Goal: Task Accomplishment & Management: Use online tool/utility

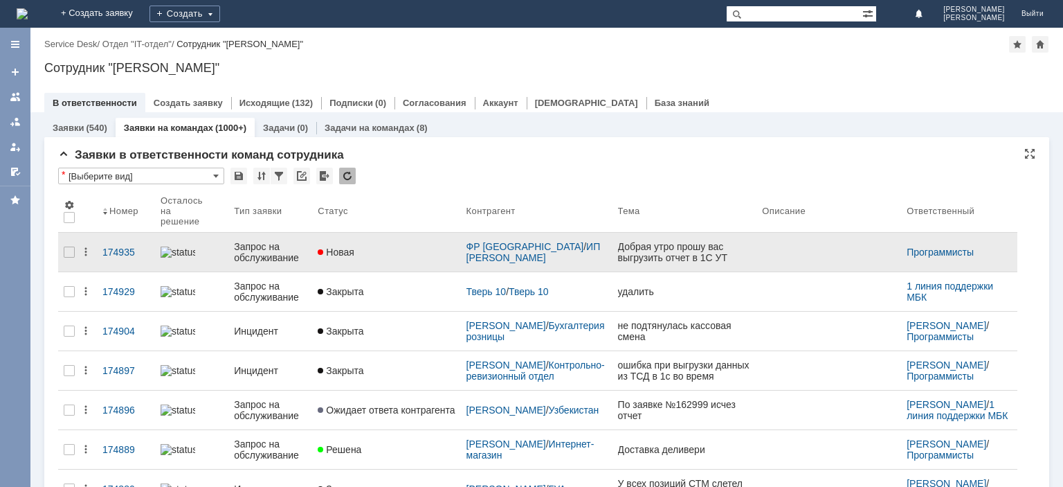
click at [242, 248] on div "Запрос на обслуживание" at bounding box center [270, 252] width 73 height 22
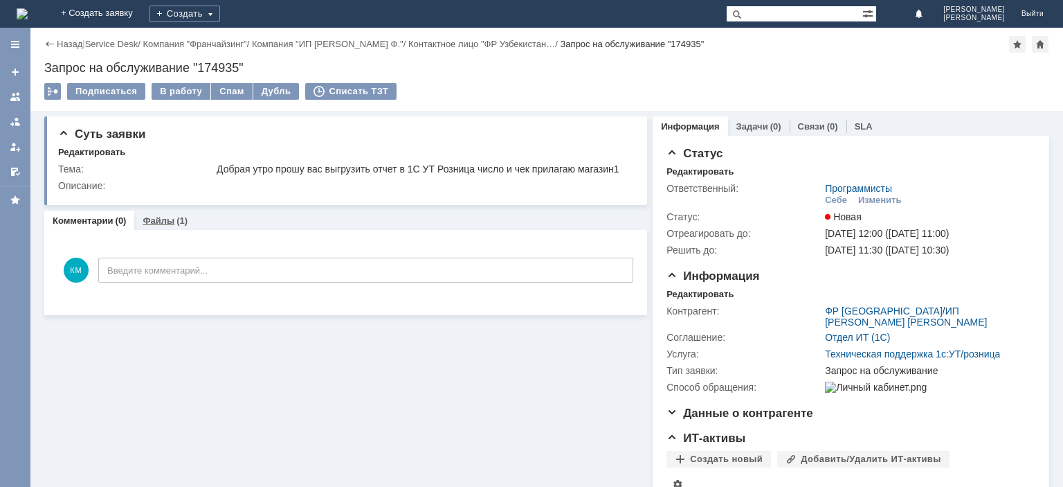
click at [162, 223] on link "Файлы" at bounding box center [159, 220] width 32 height 10
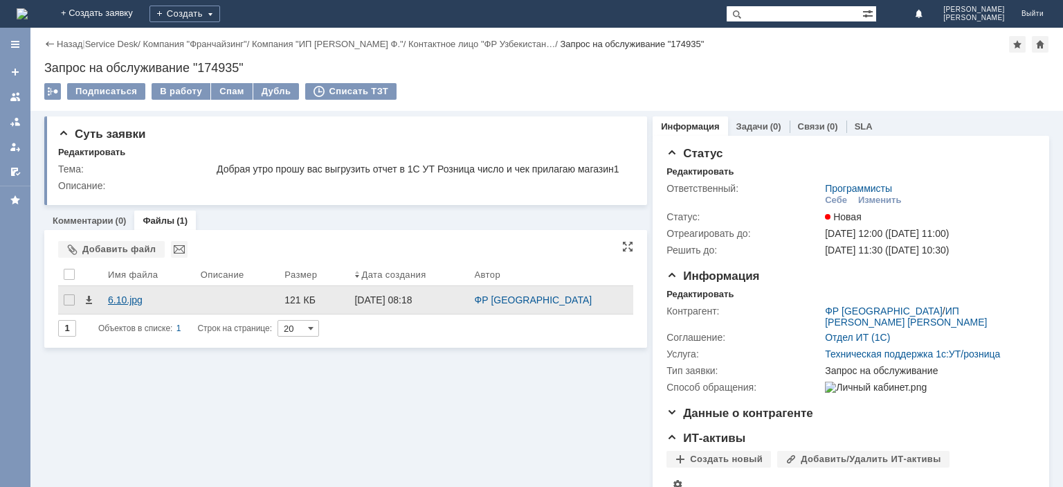
click at [125, 303] on div "6.10.jpg" at bounding box center [149, 299] width 82 height 11
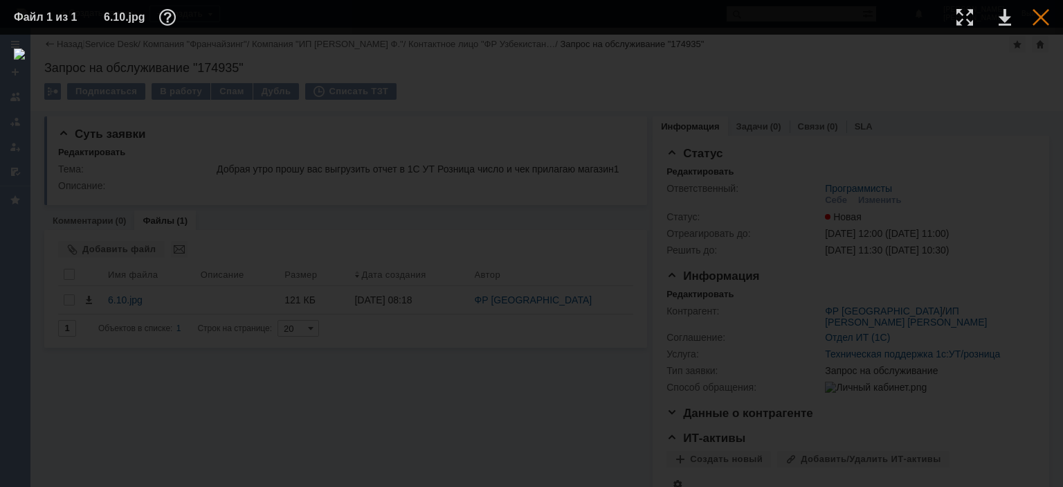
click at [1043, 15] on div at bounding box center [1041, 17] width 17 height 17
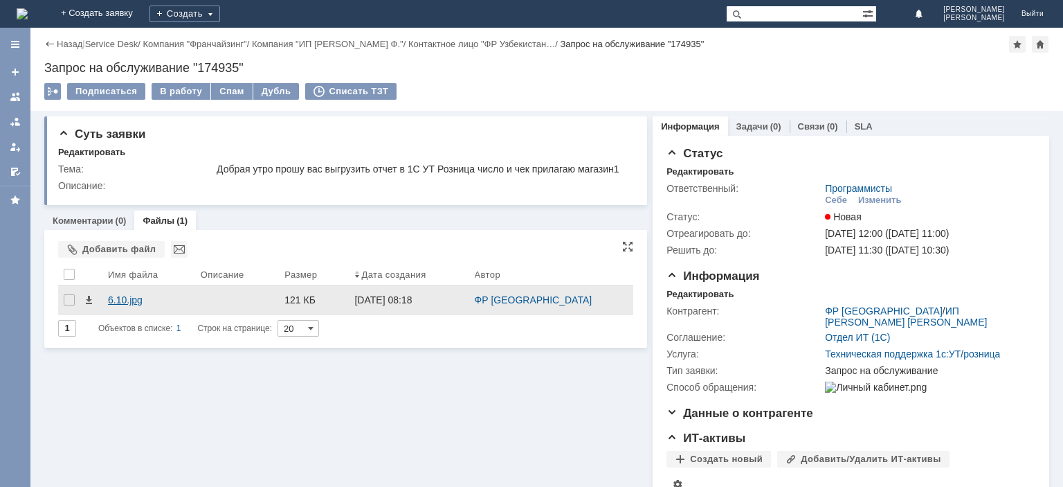
click at [132, 298] on div "6.10.jpg" at bounding box center [149, 299] width 82 height 11
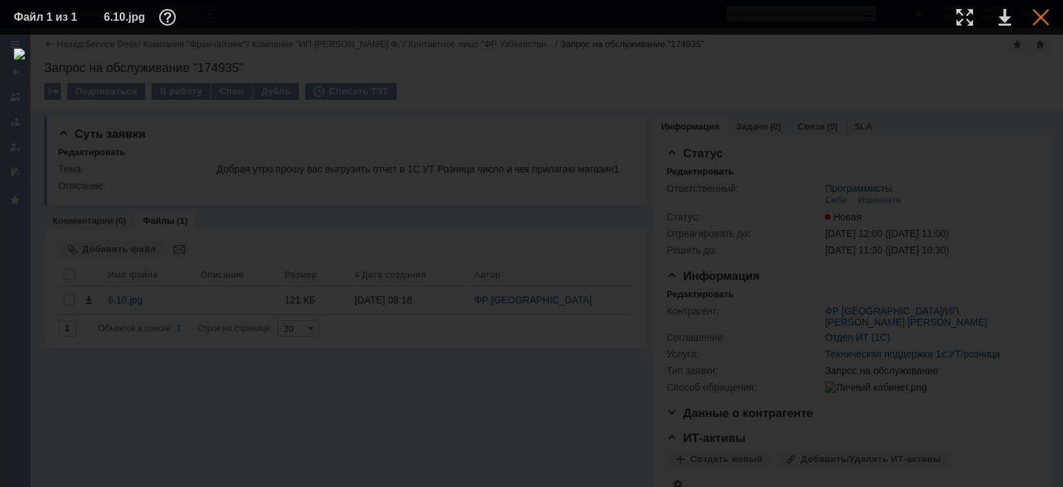
click at [1036, 16] on div at bounding box center [1041, 17] width 17 height 17
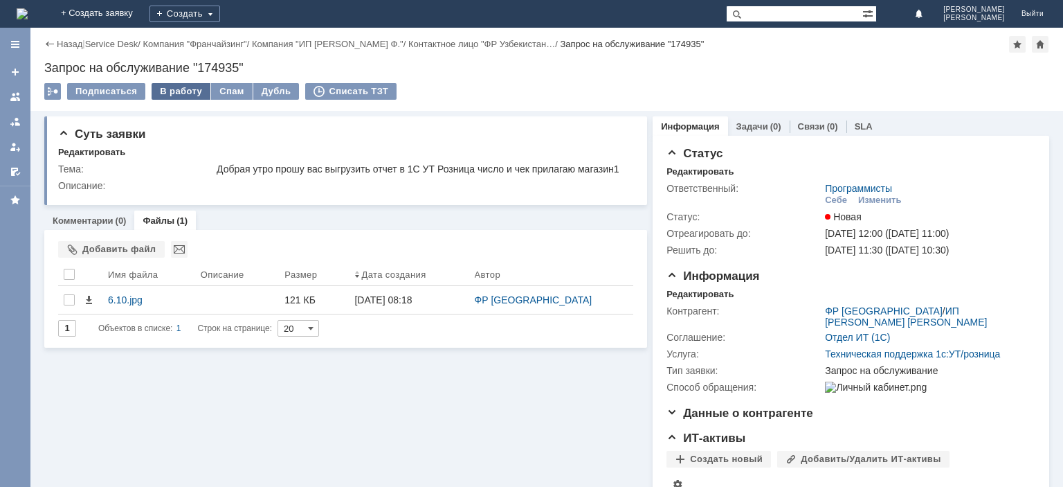
click at [180, 88] on div "В работу" at bounding box center [181, 91] width 59 height 17
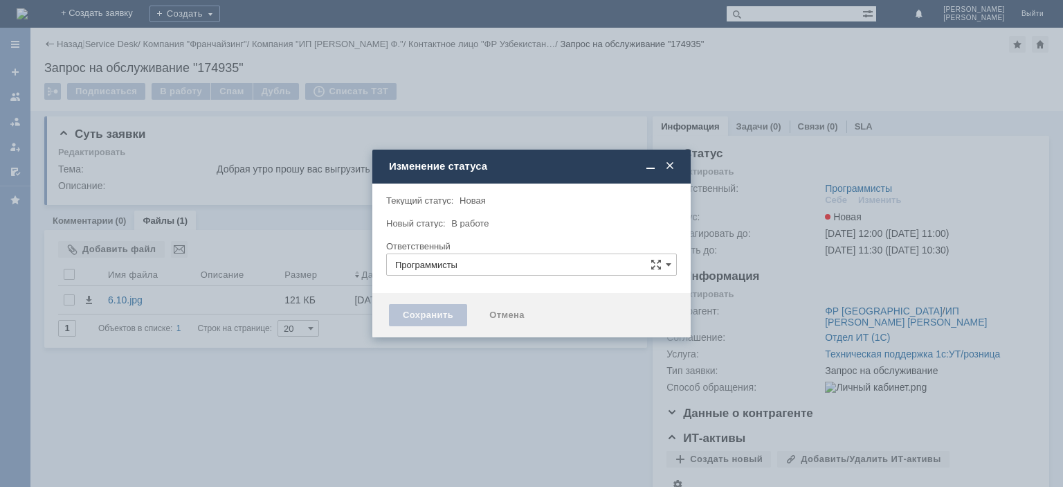
type input "[PERSON_NAME]"
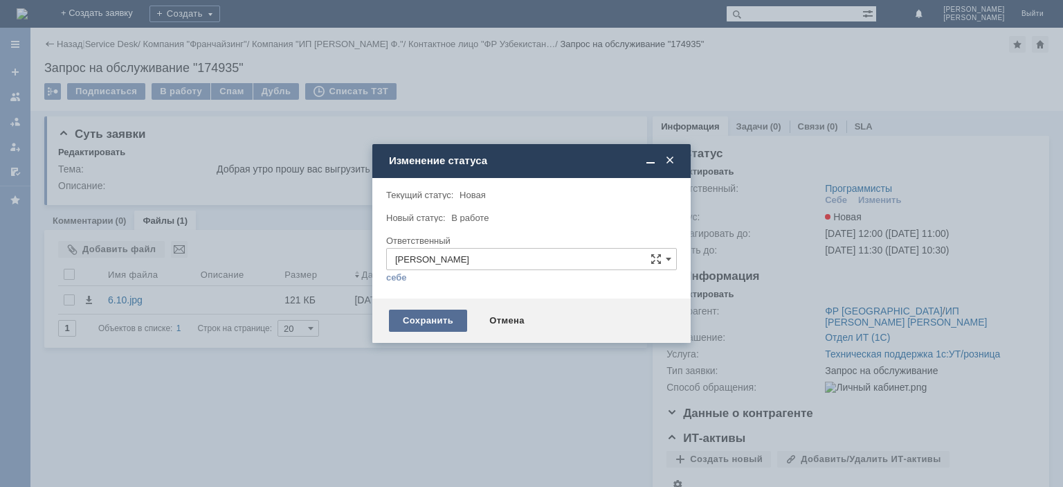
click at [432, 327] on div "Сохранить" at bounding box center [428, 320] width 78 height 22
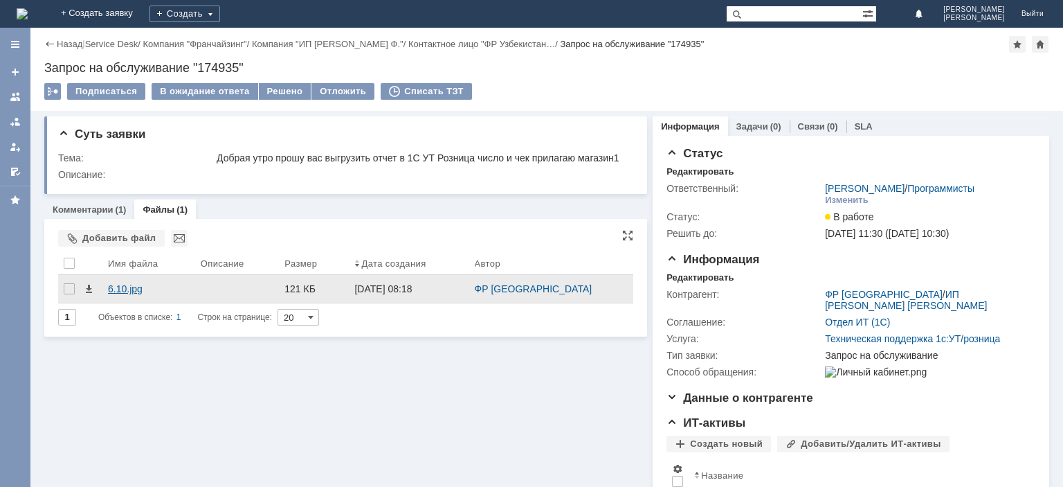
click at [129, 289] on div "6.10.jpg" at bounding box center [149, 288] width 82 height 11
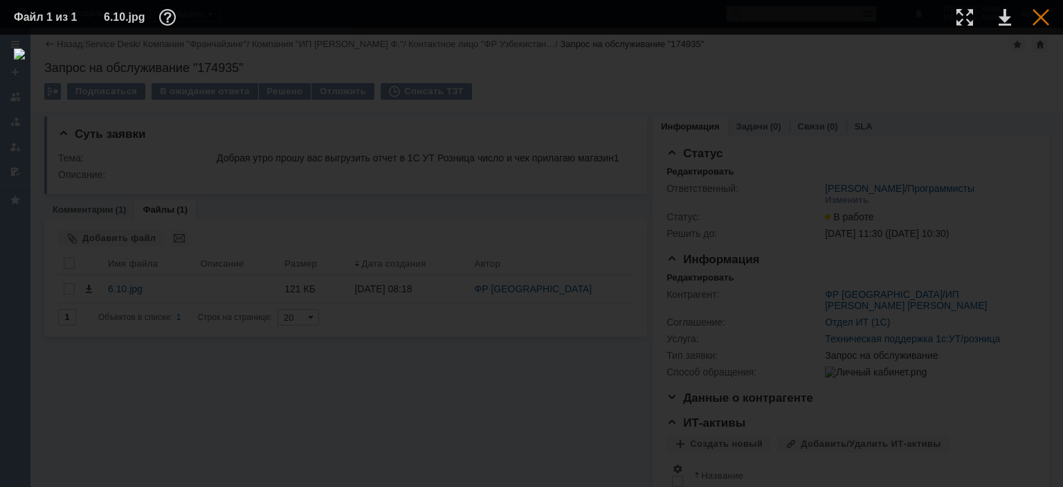
click at [1043, 21] on div at bounding box center [1041, 17] width 17 height 17
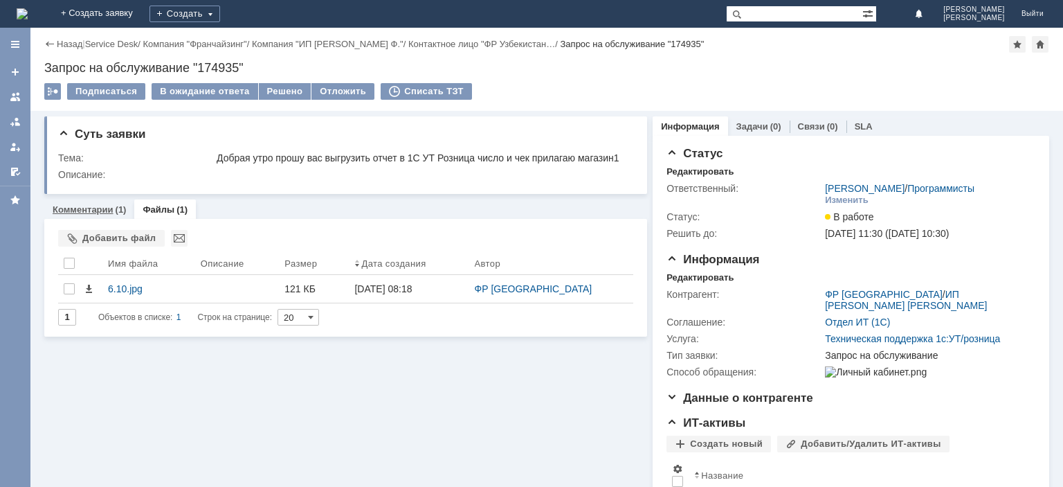
click at [86, 206] on link "Комментарии" at bounding box center [83, 209] width 61 height 10
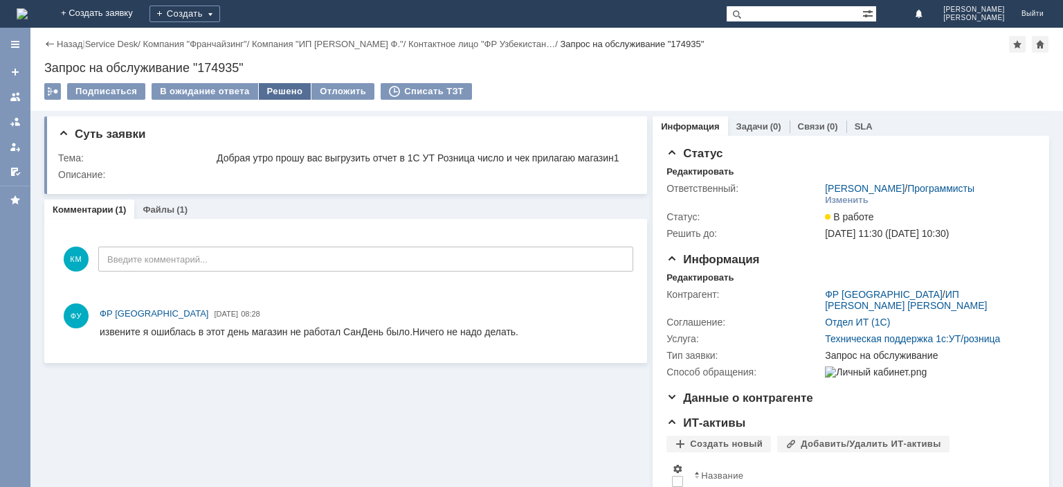
click at [269, 91] on div "Решено" at bounding box center [285, 91] width 53 height 17
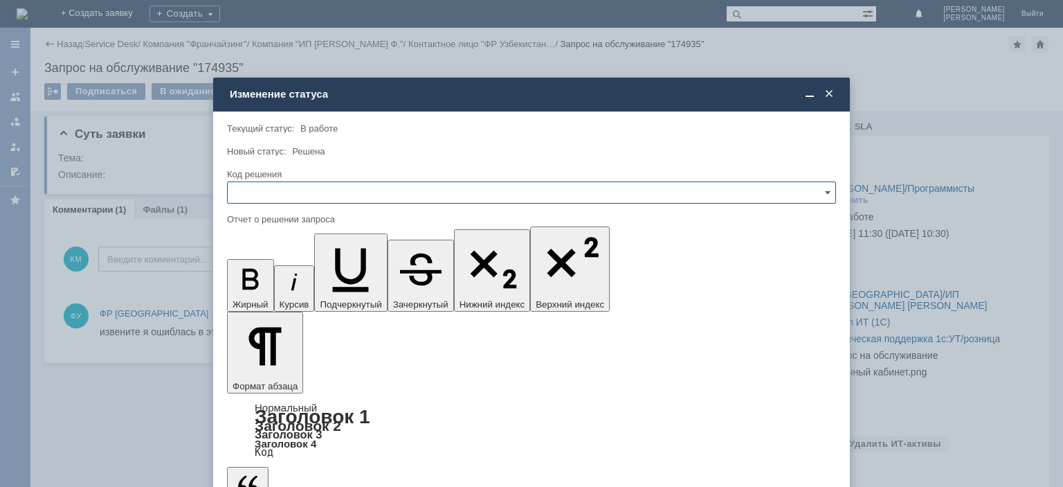
click at [264, 187] on input "text" at bounding box center [531, 192] width 609 height 22
click at [263, 264] on span "Отклонено" at bounding box center [531, 263] width 591 height 11
type input "Отклонено"
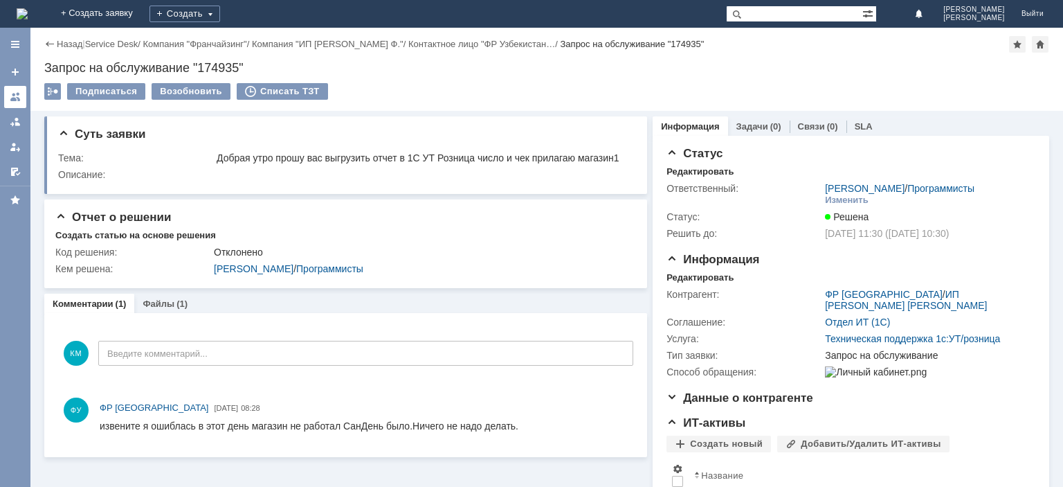
click at [19, 96] on div at bounding box center [15, 96] width 11 height 11
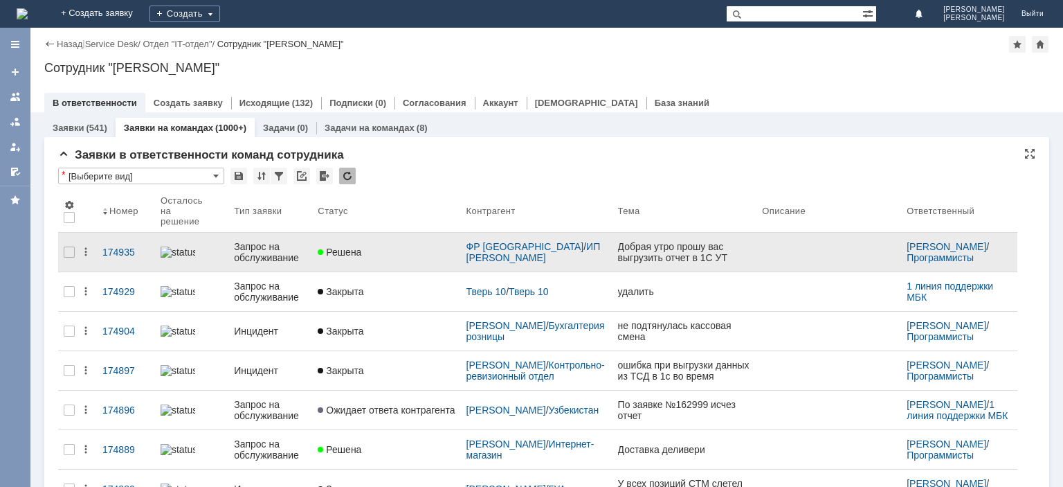
click at [251, 248] on div "Запрос на обслуживание" at bounding box center [270, 252] width 73 height 22
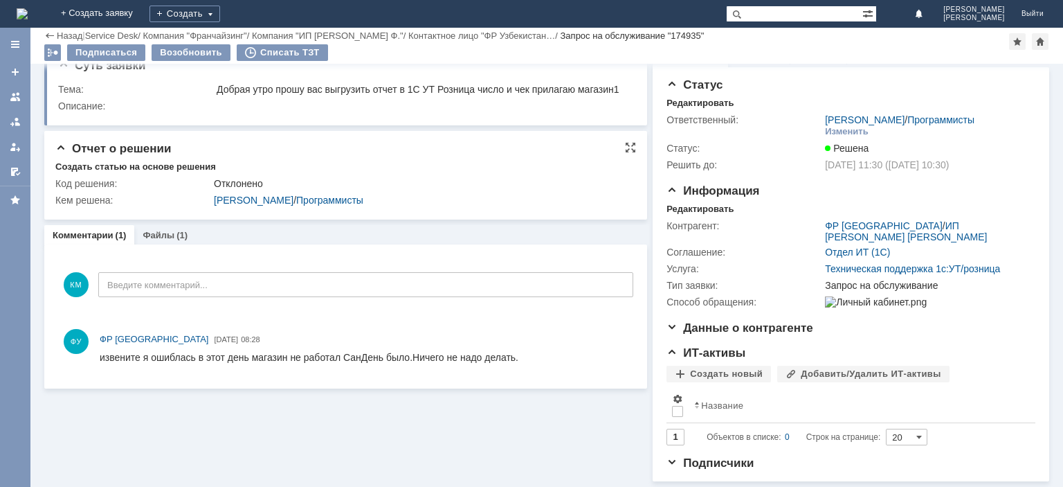
scroll to position [22, 0]
click at [23, 97] on link at bounding box center [15, 97] width 22 height 22
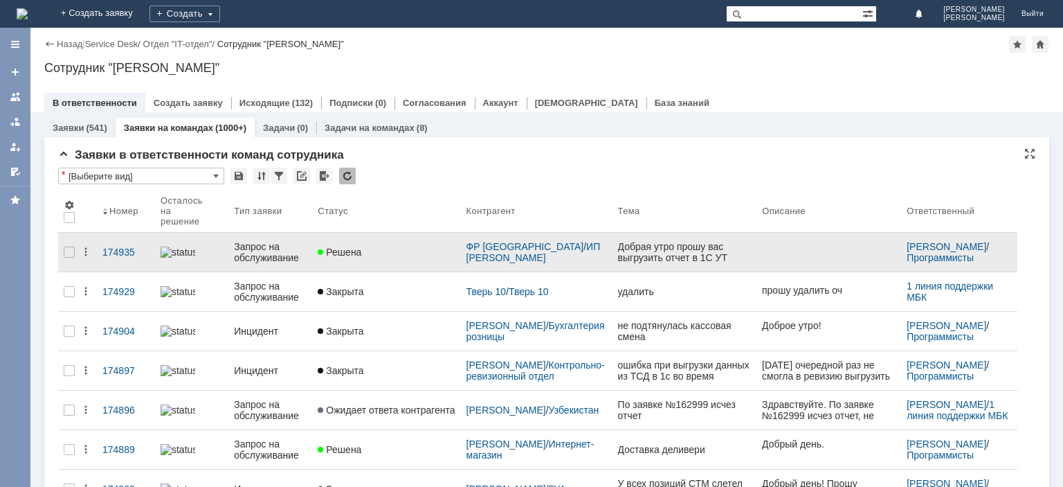
click at [268, 242] on div "Запрос на обслуживание" at bounding box center [270, 252] width 73 height 22
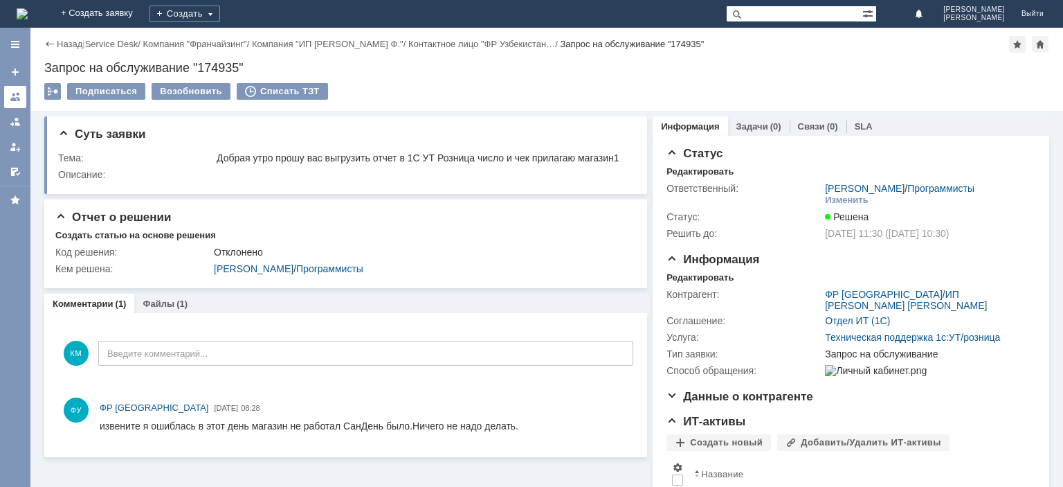
click at [16, 93] on div at bounding box center [15, 96] width 11 height 11
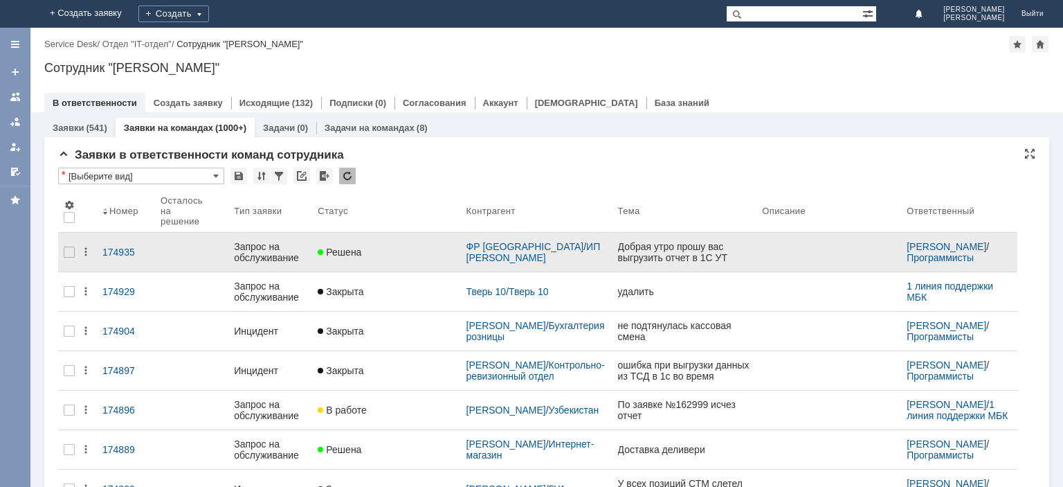
click at [277, 246] on div "Запрос на обслуживание" at bounding box center [270, 252] width 73 height 22
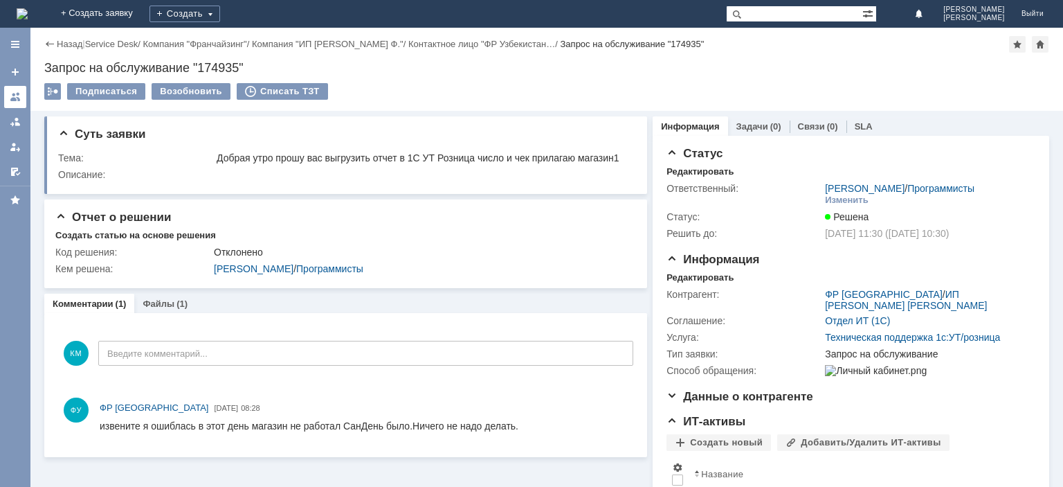
click at [8, 98] on link at bounding box center [15, 97] width 22 height 22
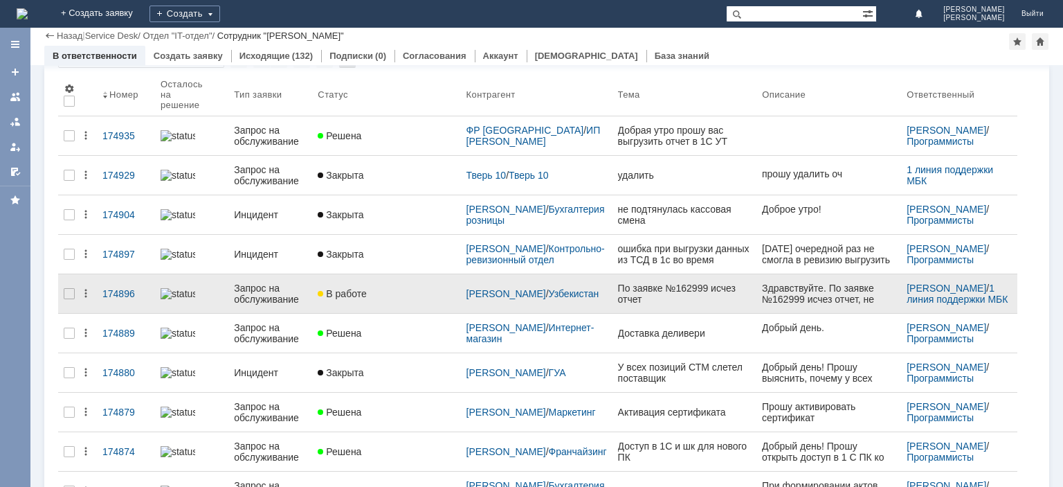
click at [257, 282] on div "Запрос на обслуживание" at bounding box center [270, 293] width 73 height 22
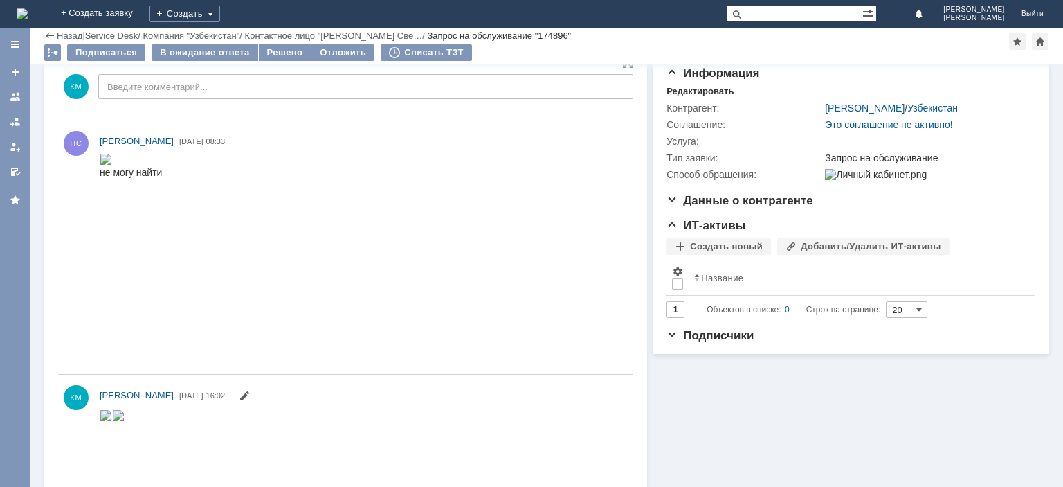
click at [112, 165] on img at bounding box center [106, 159] width 12 height 11
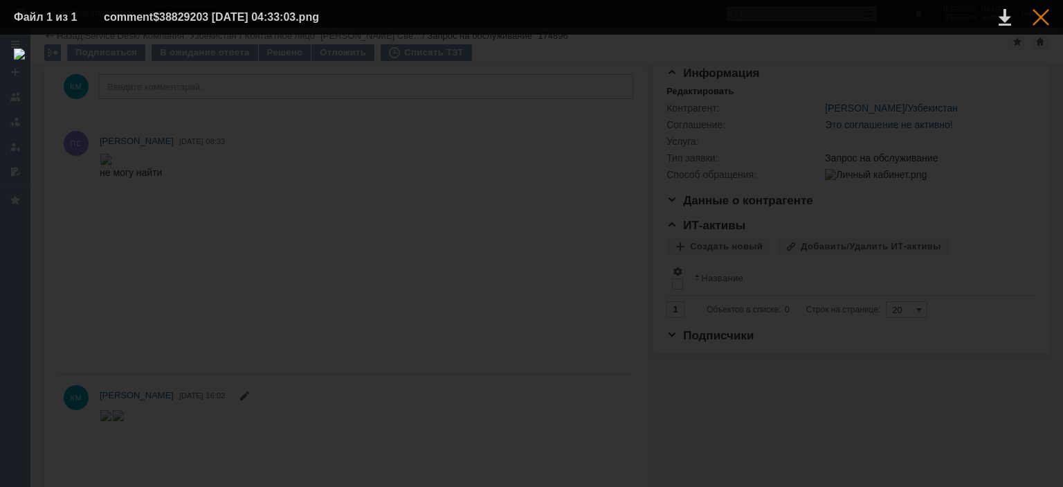
click at [1040, 17] on div at bounding box center [1041, 17] width 17 height 17
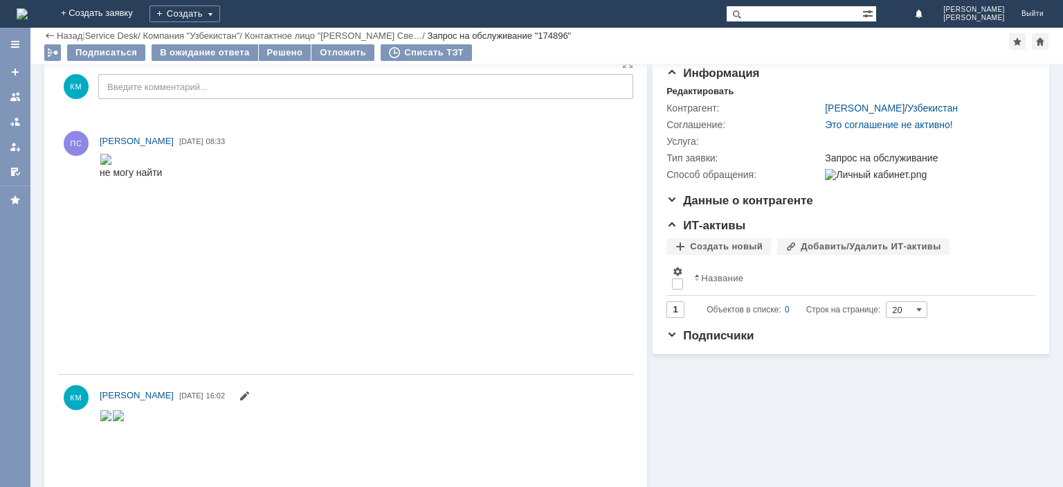
scroll to position [279, 0]
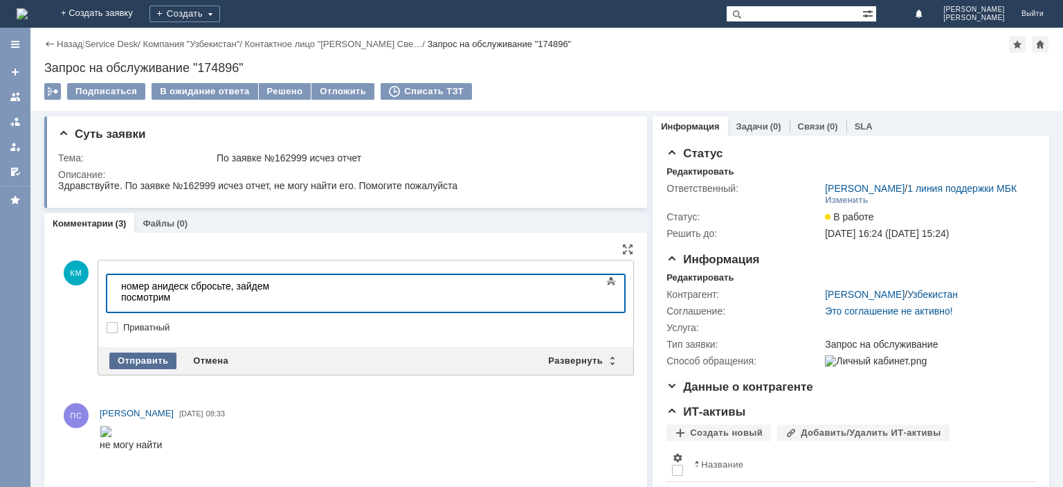
click at [153, 352] on div "Отправить" at bounding box center [142, 360] width 67 height 17
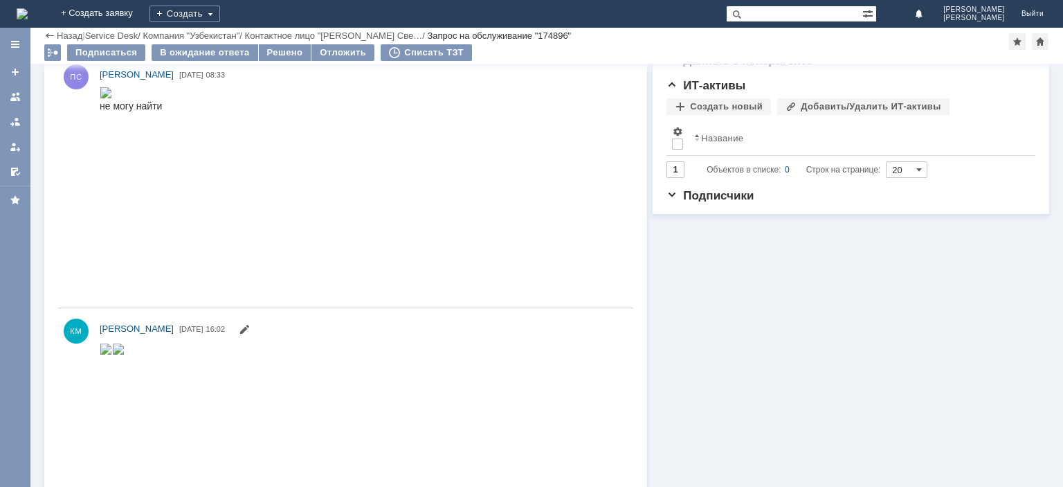
click at [112, 98] on img at bounding box center [106, 92] width 12 height 11
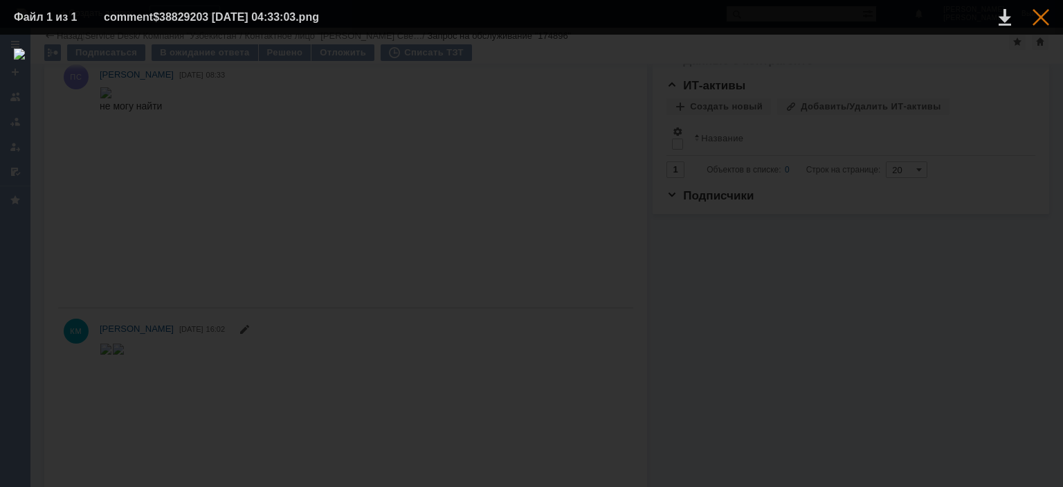
click at [1043, 21] on div at bounding box center [1041, 17] width 17 height 17
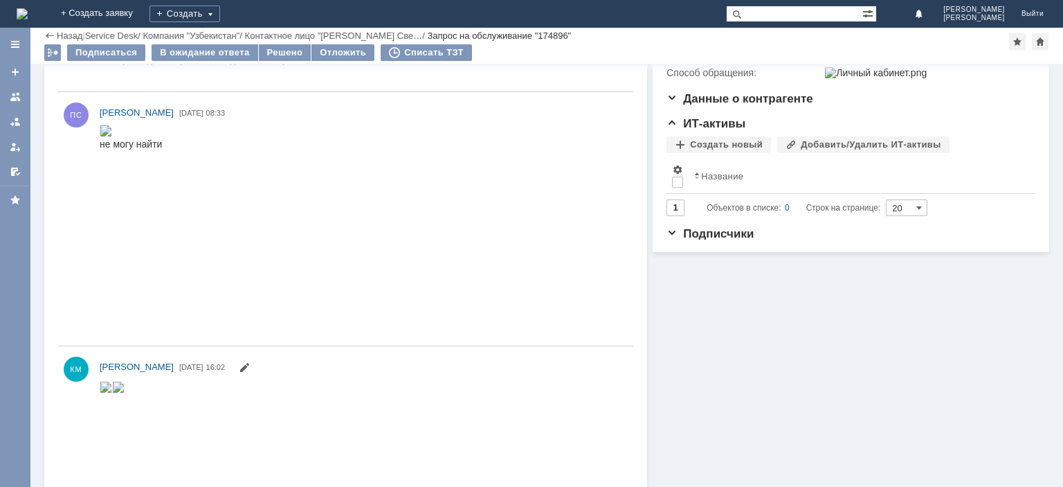
scroll to position [32, 0]
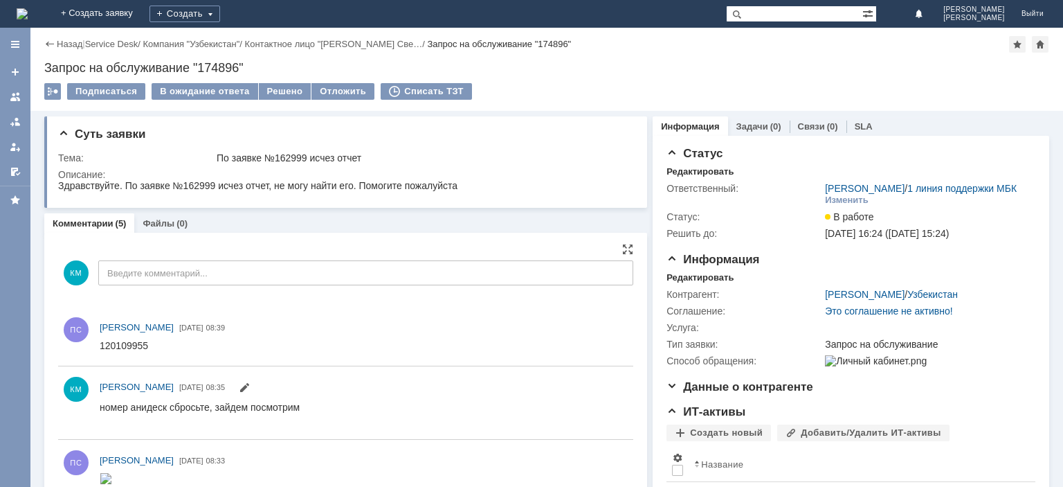
click at [114, 342] on div "120109955" at bounding box center [124, 345] width 48 height 11
copy div "120109955"
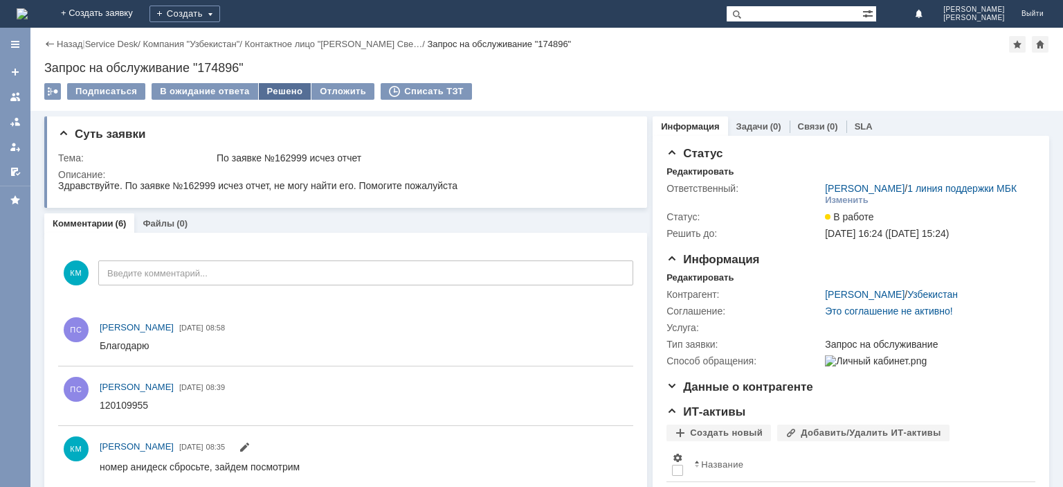
click at [269, 86] on div "Решено" at bounding box center [285, 91] width 53 height 17
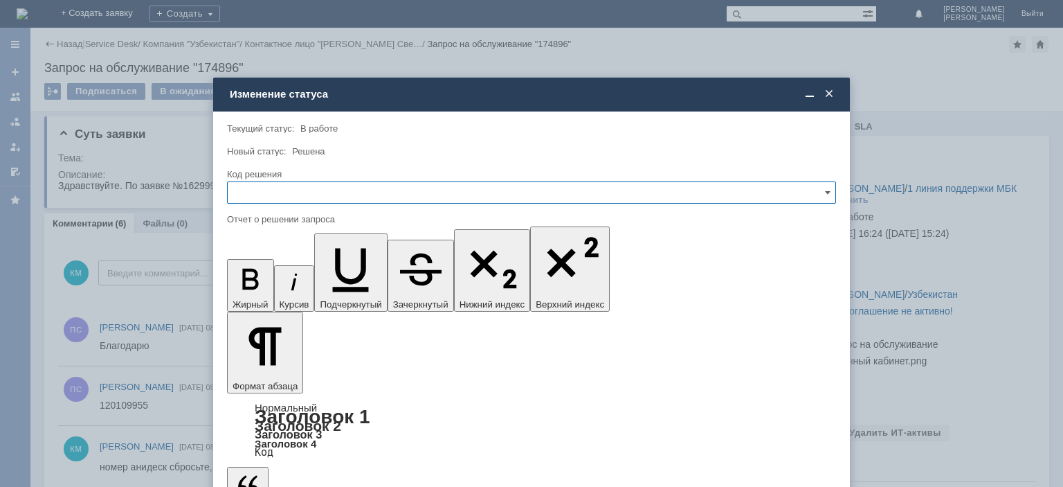
click at [253, 187] on input "text" at bounding box center [531, 192] width 609 height 22
drag, startPoint x: 261, startPoint y: 280, endPoint x: 33, endPoint y: 35, distance: 335.1
click at [261, 281] on span "Решено" at bounding box center [531, 286] width 591 height 11
type input "Решено"
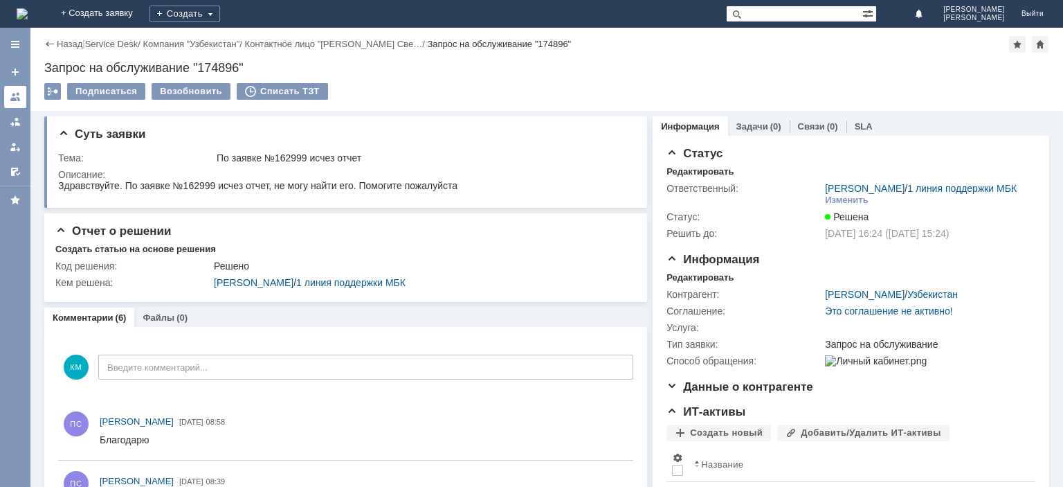
click at [18, 91] on div at bounding box center [15, 96] width 11 height 11
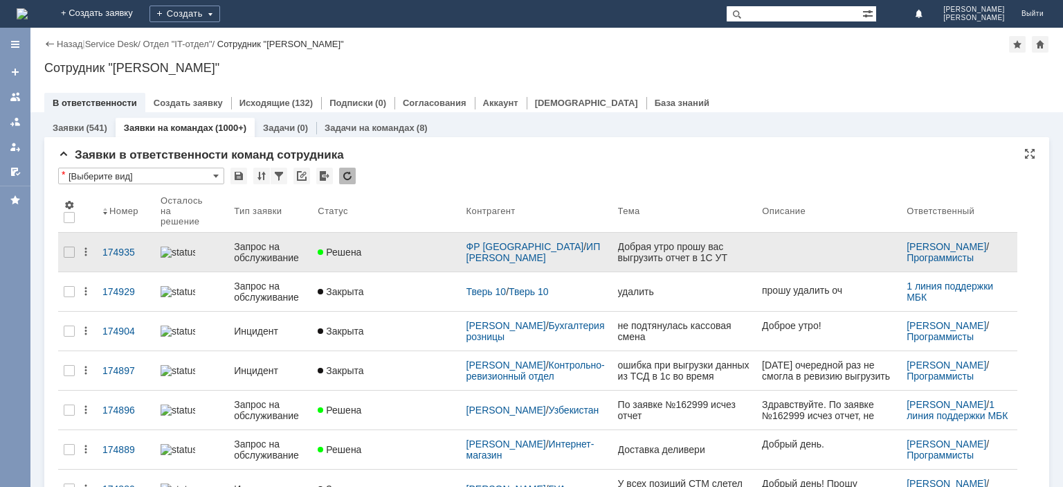
click at [270, 251] on div "Запрос на обслуживание" at bounding box center [270, 252] width 73 height 22
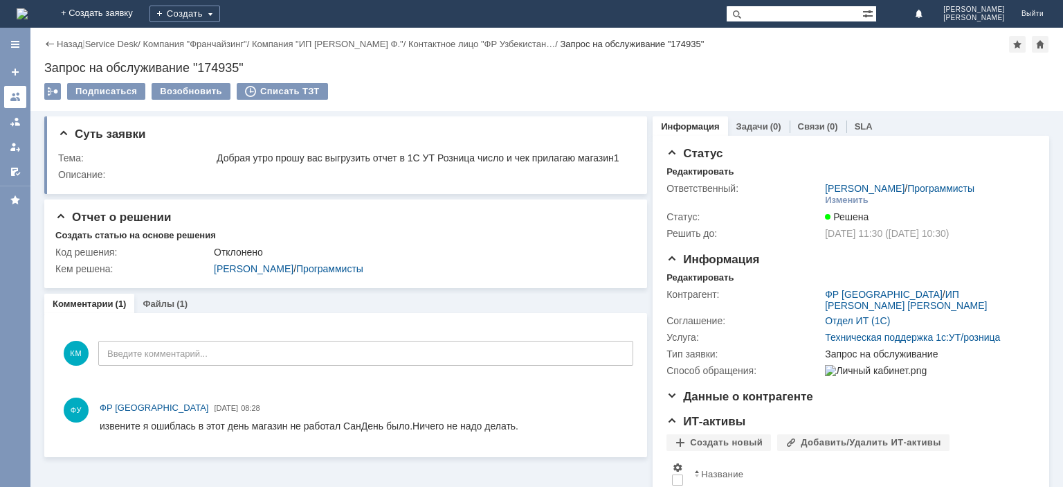
click at [12, 92] on div at bounding box center [15, 96] width 11 height 11
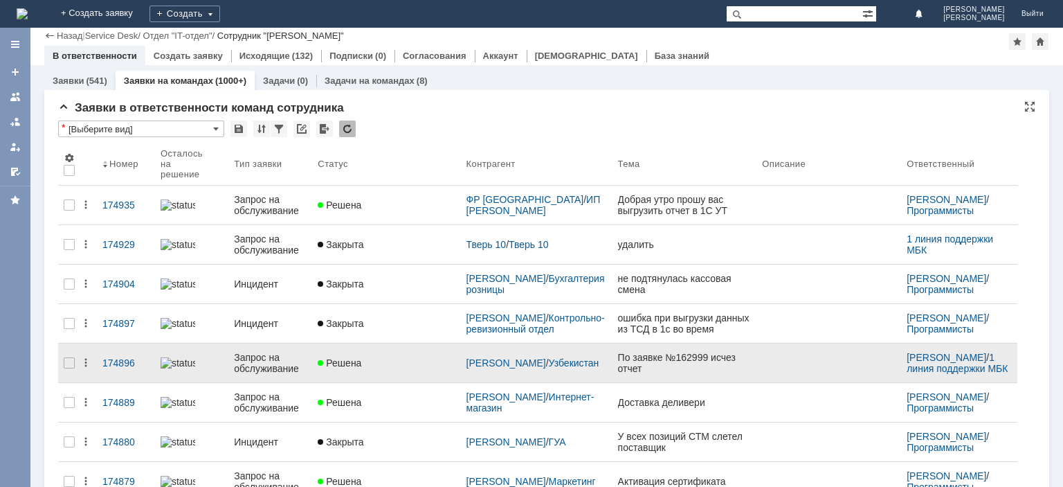
scroll to position [69, 0]
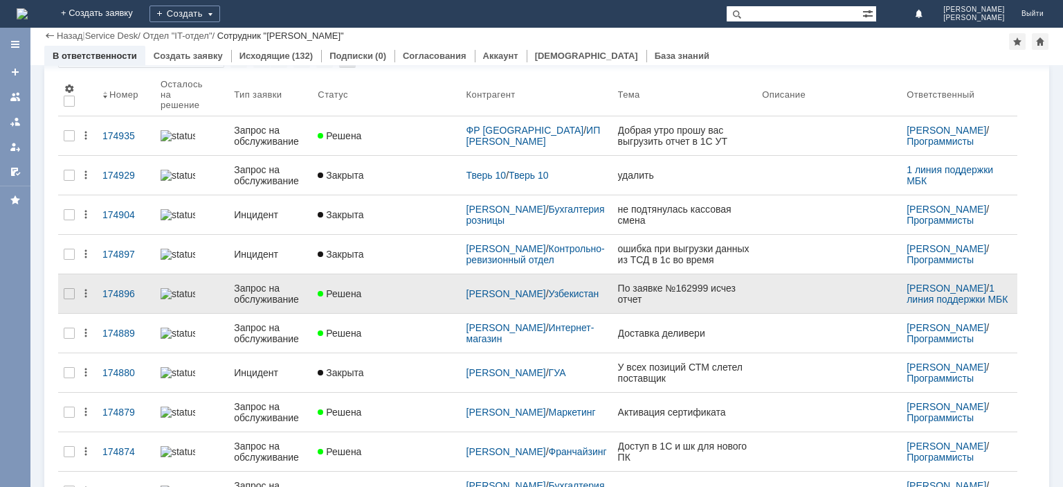
click at [244, 283] on div "Запрос на обслуживание" at bounding box center [270, 293] width 73 height 22
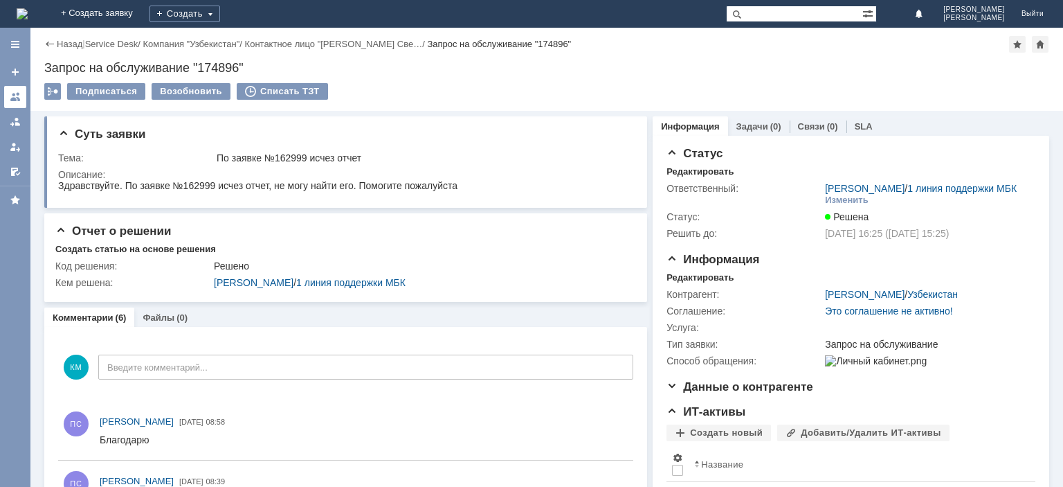
click at [21, 88] on link at bounding box center [15, 97] width 22 height 22
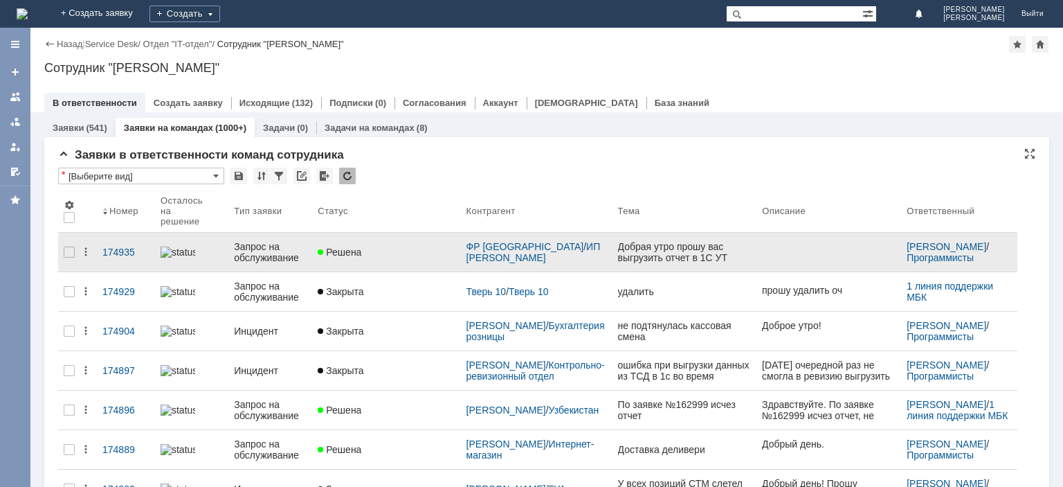
click at [271, 241] on div "Запрос на обслуживание" at bounding box center [270, 252] width 73 height 22
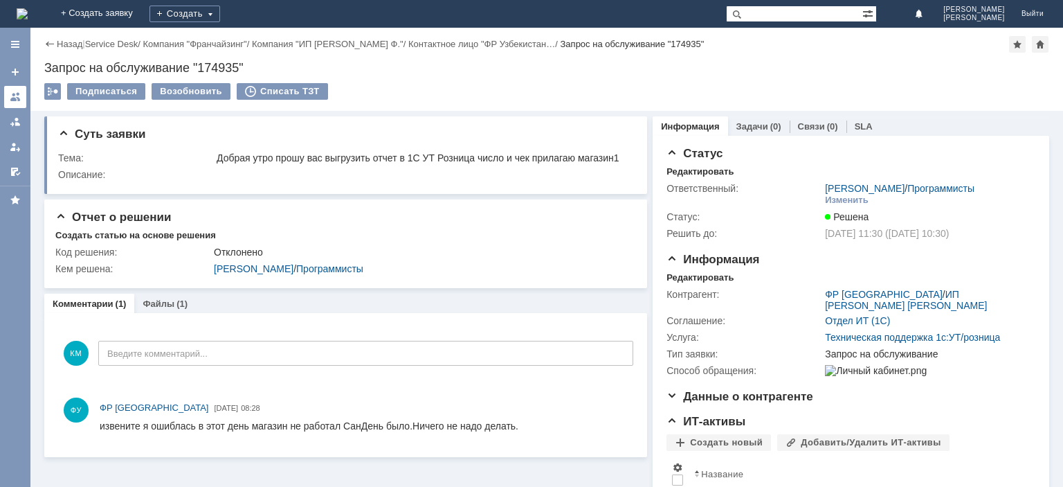
click at [12, 97] on div at bounding box center [15, 96] width 11 height 11
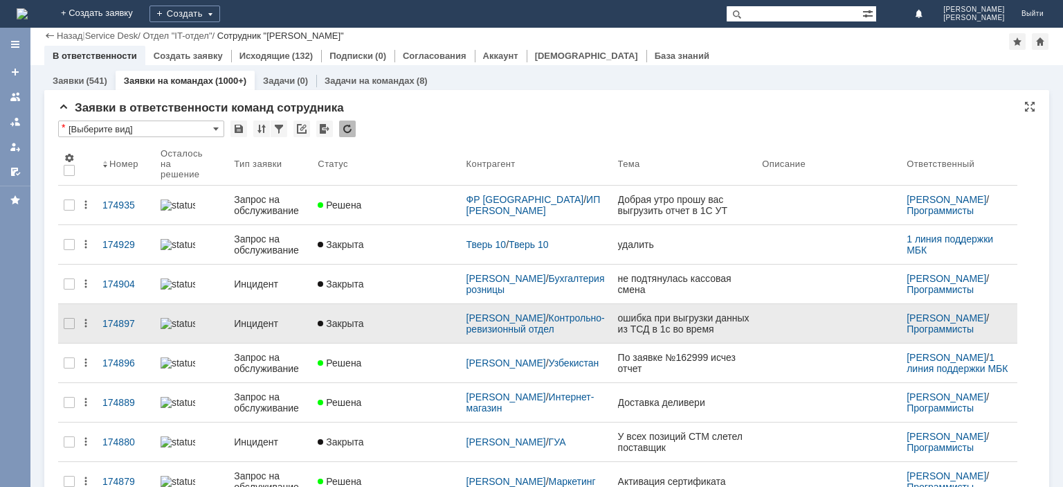
scroll to position [69, 0]
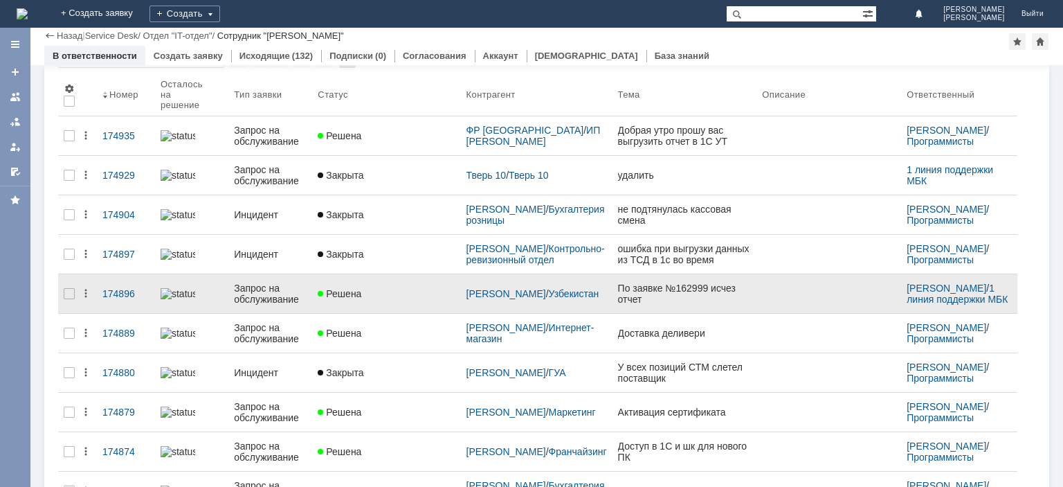
click at [251, 287] on div "Запрос на обслуживание" at bounding box center [270, 293] width 73 height 22
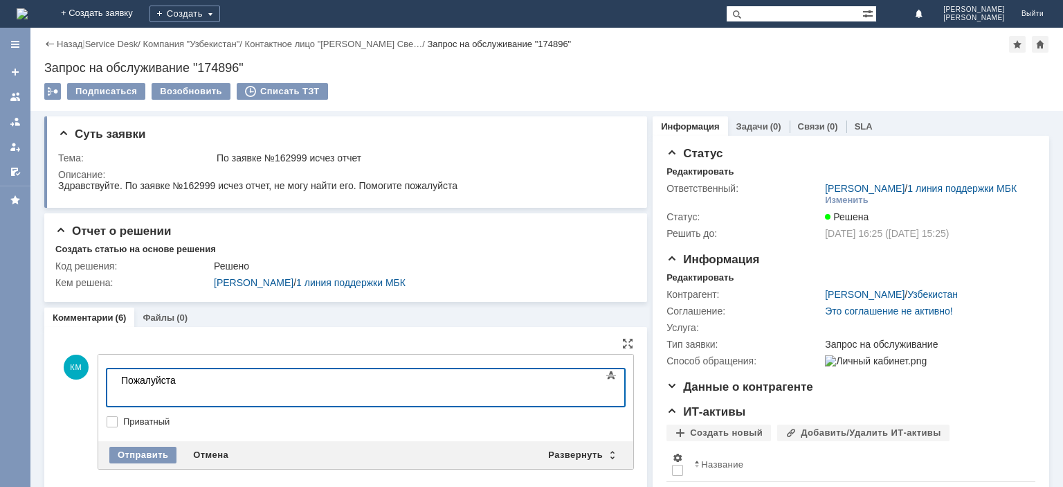
click at [151, 465] on div "Отправить Отмена Развернуть Свернуть" at bounding box center [365, 455] width 535 height 28
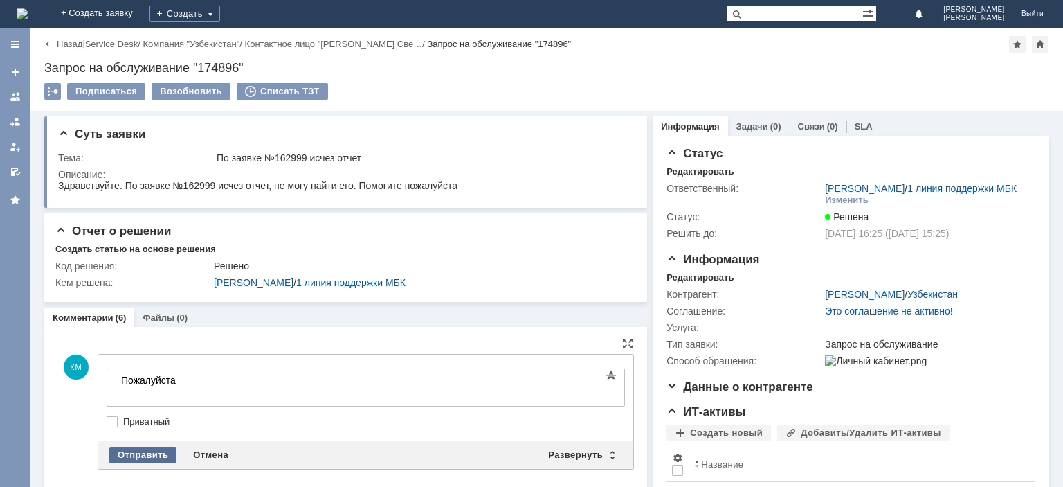
click at [145, 449] on div "Отправить" at bounding box center [142, 455] width 67 height 17
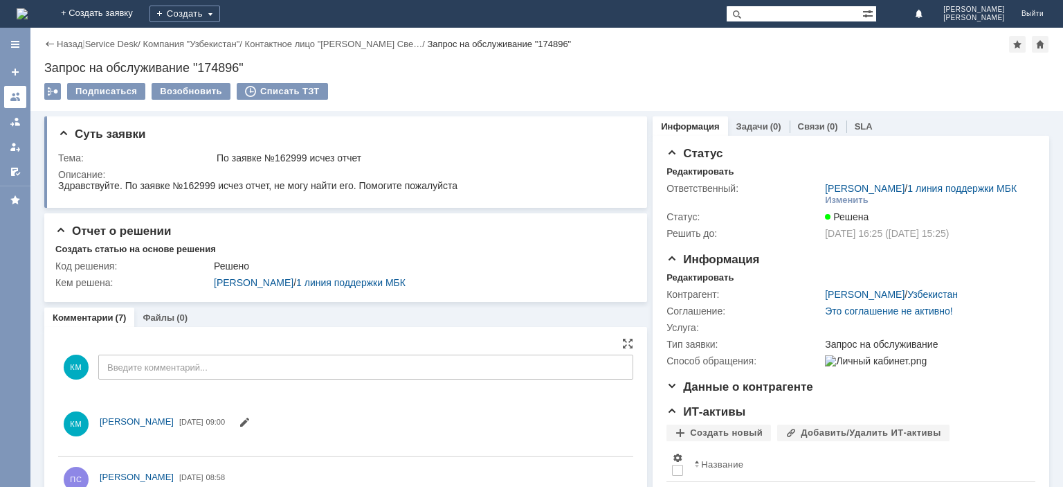
click at [17, 98] on div at bounding box center [15, 96] width 11 height 11
